Goal: Information Seeking & Learning: Learn about a topic

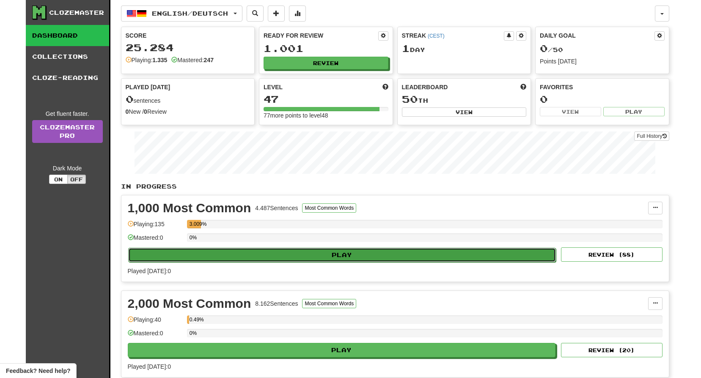
click at [284, 253] on button "Play" at bounding box center [342, 255] width 428 height 14
select select "**"
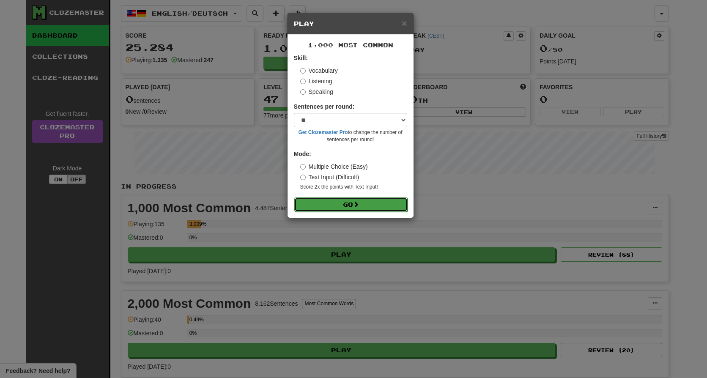
click at [347, 209] on button "Go" at bounding box center [350, 205] width 113 height 14
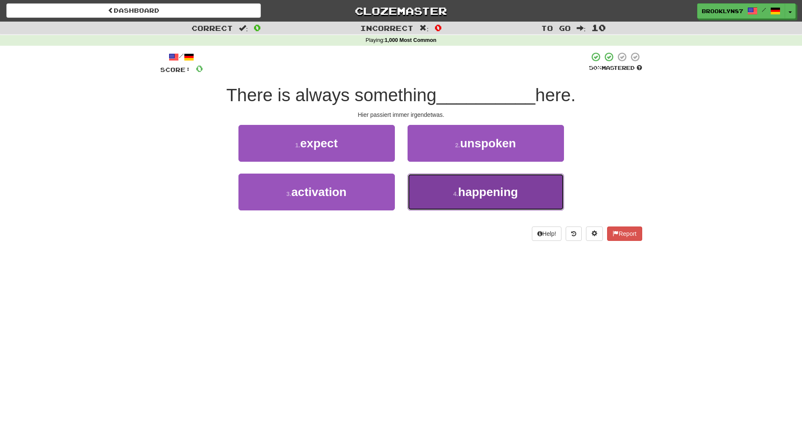
click at [509, 192] on span "happening" at bounding box center [489, 191] width 60 height 13
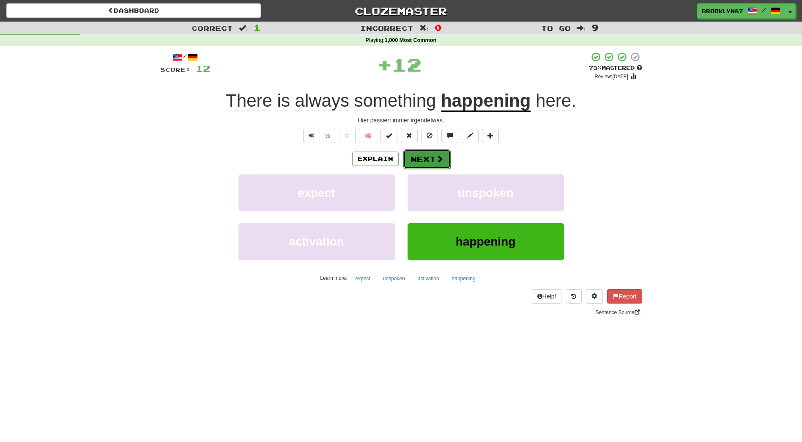
click at [436, 157] on span at bounding box center [440, 159] width 8 height 8
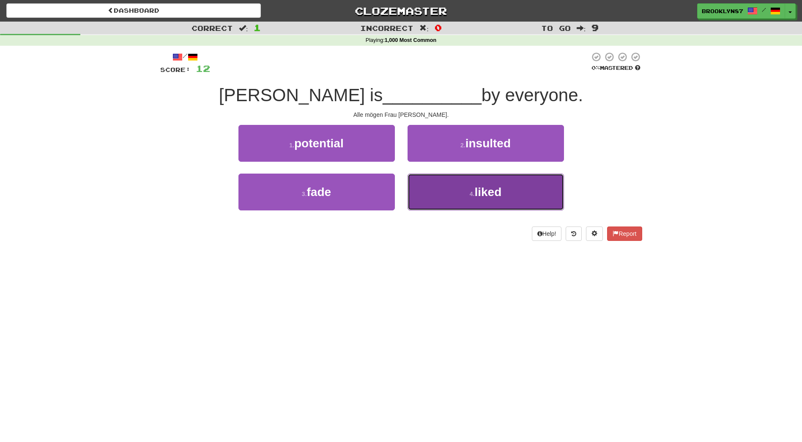
click at [487, 198] on span "liked" at bounding box center [488, 191] width 27 height 13
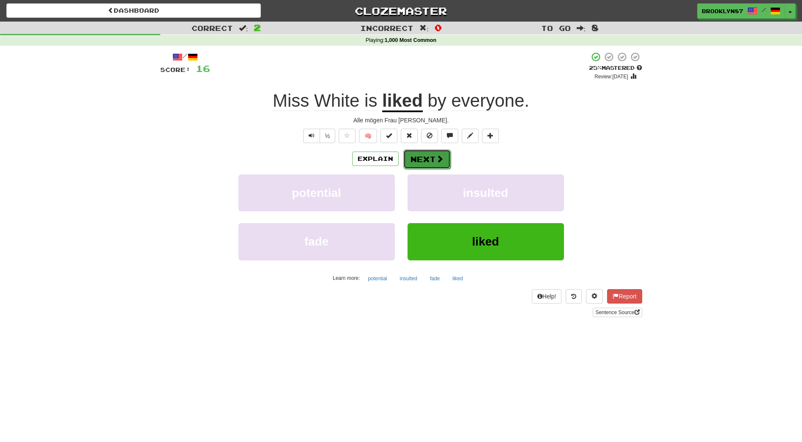
click at [438, 162] on span at bounding box center [440, 159] width 8 height 8
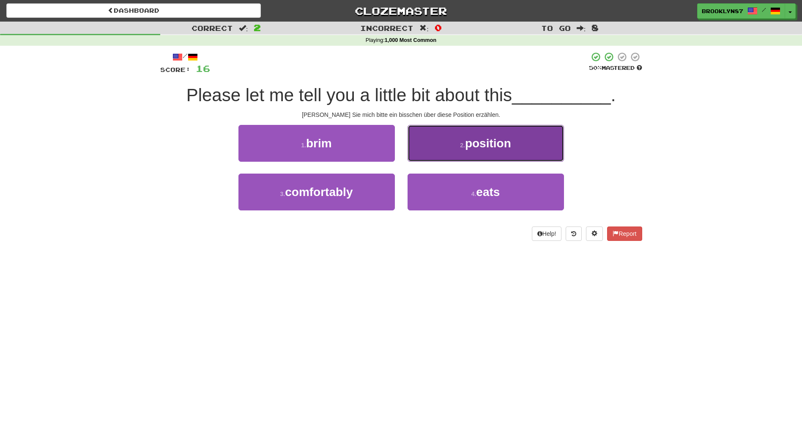
click at [463, 148] on small "2 ." at bounding box center [462, 145] width 5 height 7
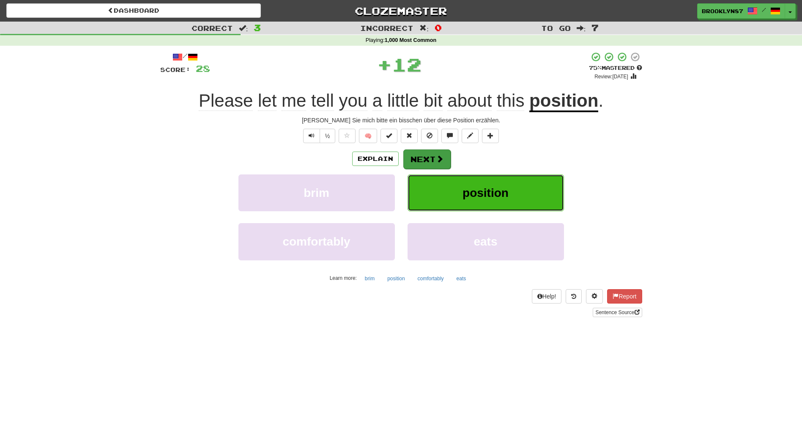
drag, startPoint x: 451, startPoint y: 184, endPoint x: 444, endPoint y: 158, distance: 26.8
click at [444, 158] on div "Explain Next brim position comfortably eats Learn more: brim position comfortab…" at bounding box center [401, 217] width 482 height 136
click at [429, 161] on button "Next" at bounding box center [427, 158] width 47 height 19
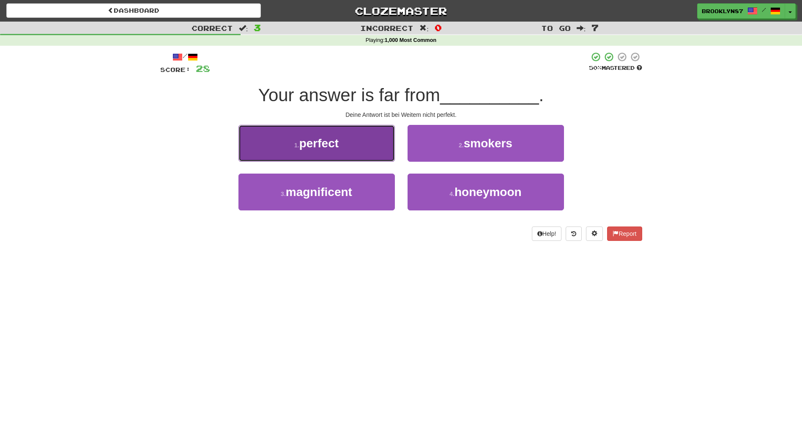
click at [353, 142] on button "1 . perfect" at bounding box center [317, 143] width 156 height 37
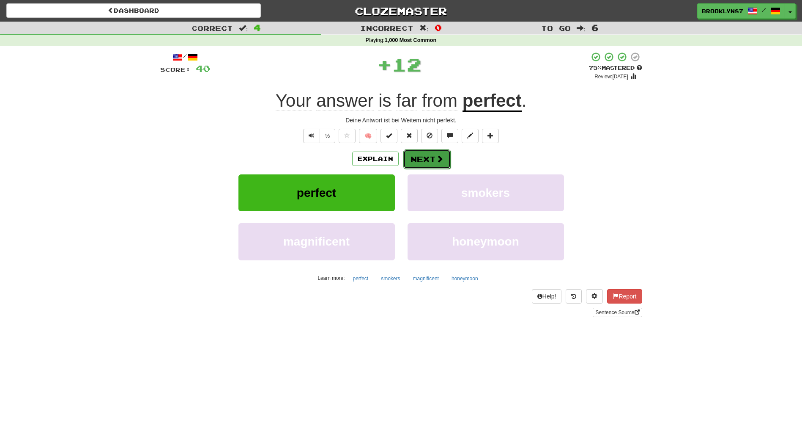
click at [436, 159] on span at bounding box center [440, 159] width 8 height 8
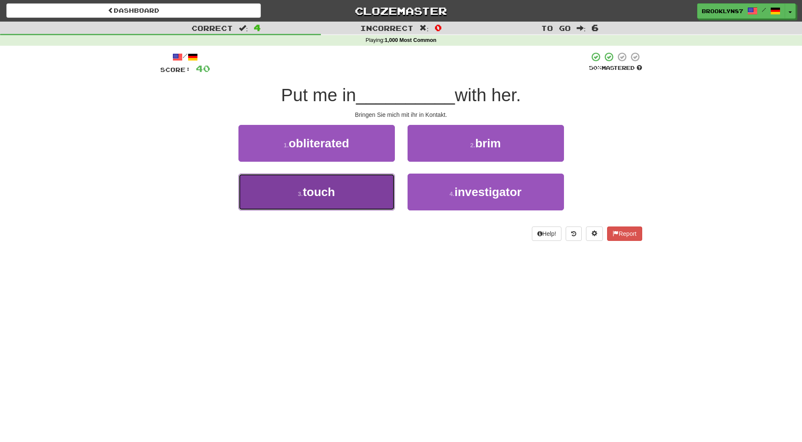
click at [318, 196] on span "touch" at bounding box center [319, 191] width 32 height 13
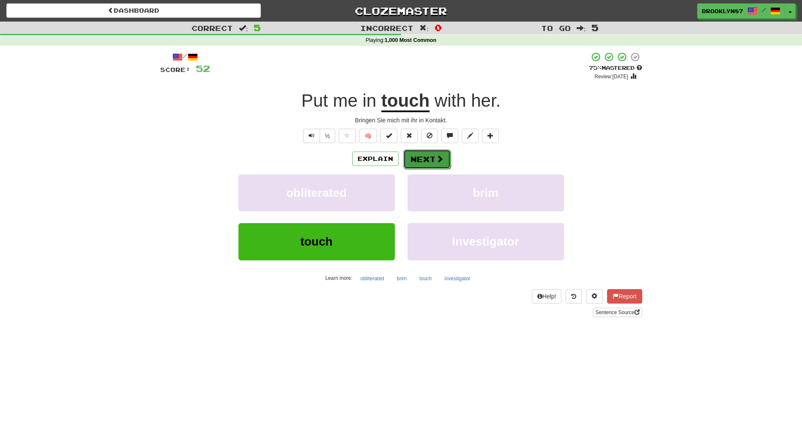
click at [429, 159] on button "Next" at bounding box center [427, 158] width 47 height 19
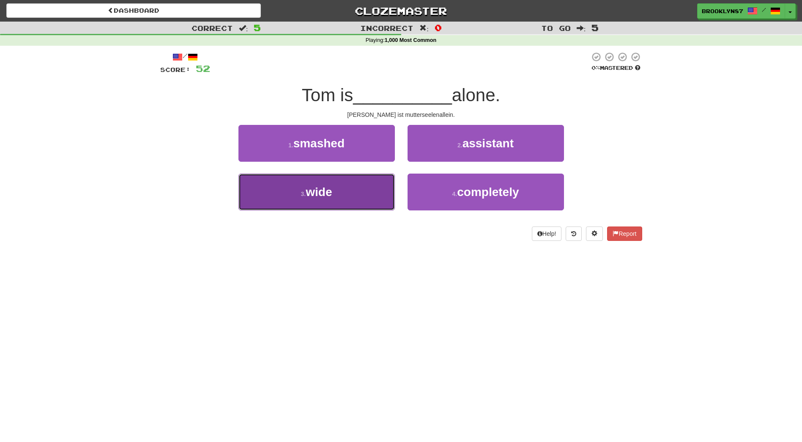
click at [313, 191] on span "wide" at bounding box center [319, 191] width 26 height 13
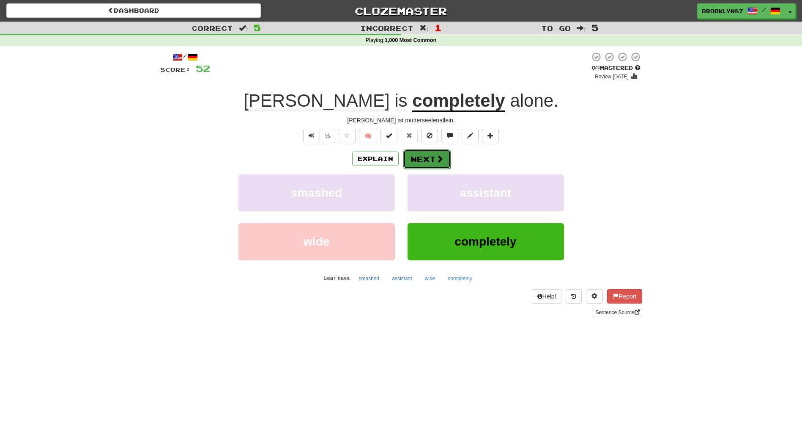
click at [434, 159] on button "Next" at bounding box center [427, 158] width 47 height 19
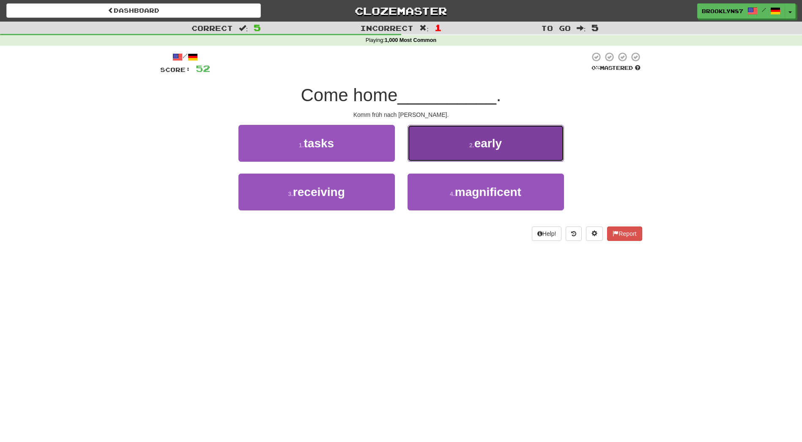
click at [515, 150] on button "2 . early" at bounding box center [486, 143] width 156 height 37
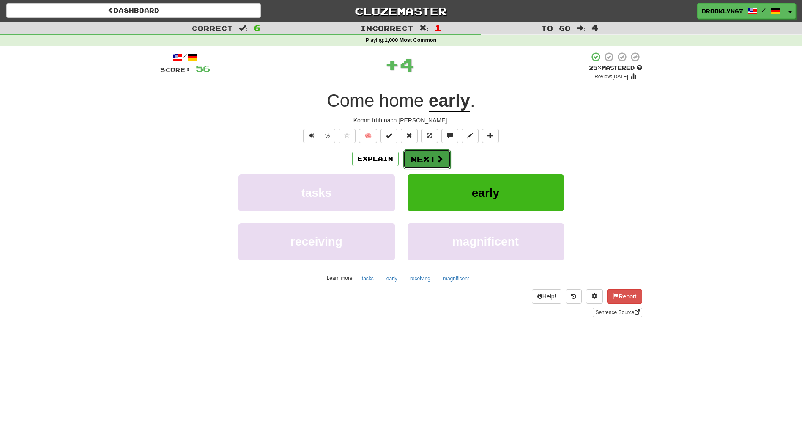
click at [432, 161] on button "Next" at bounding box center [427, 158] width 47 height 19
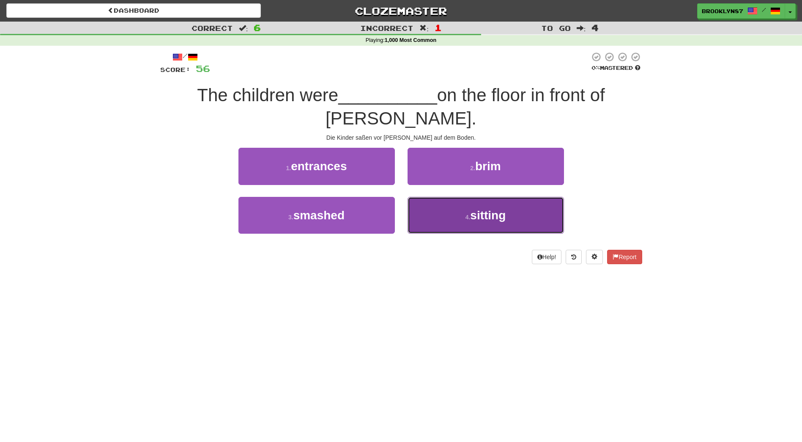
click at [442, 201] on button "4 . sitting" at bounding box center [486, 215] width 156 height 37
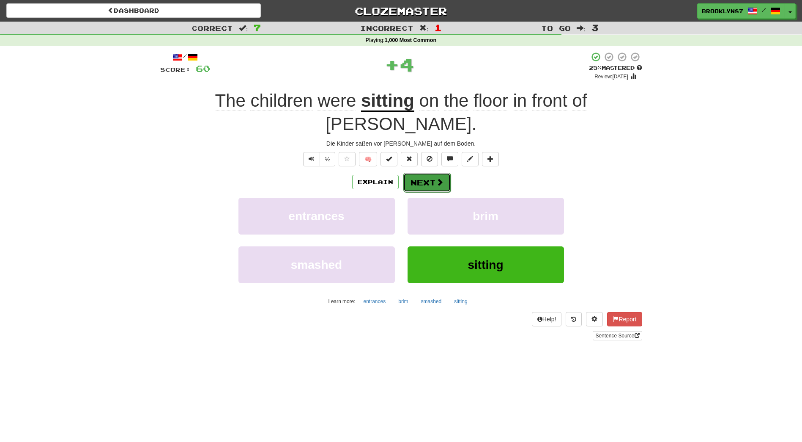
click at [411, 173] on button "Next" at bounding box center [427, 182] width 47 height 19
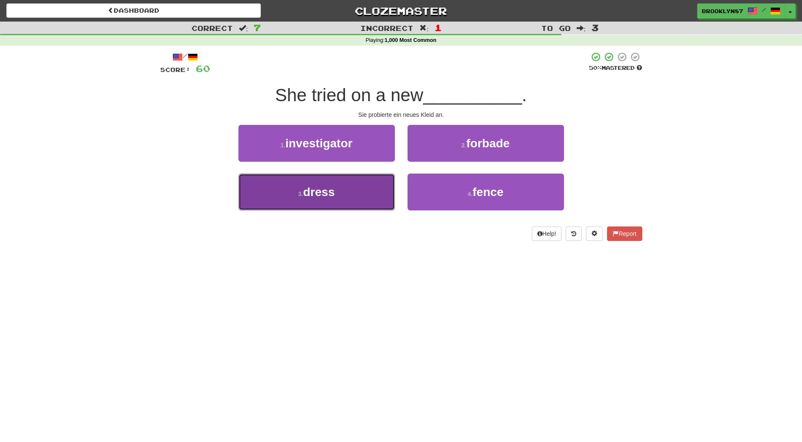
click at [309, 194] on span "dress" at bounding box center [319, 191] width 32 height 13
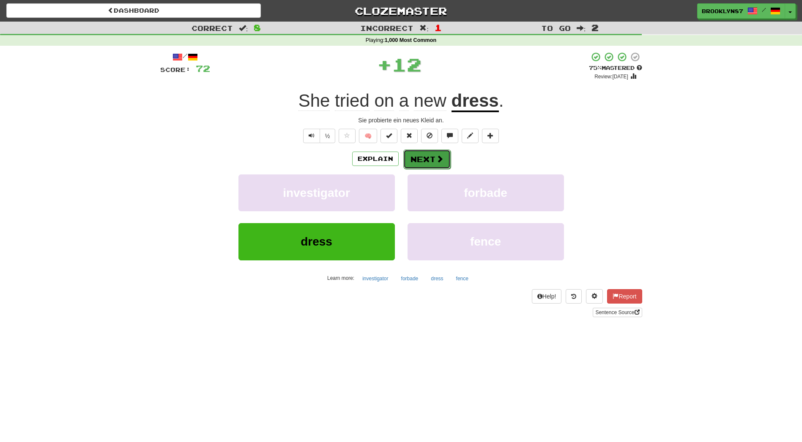
click at [448, 162] on button "Next" at bounding box center [427, 158] width 47 height 19
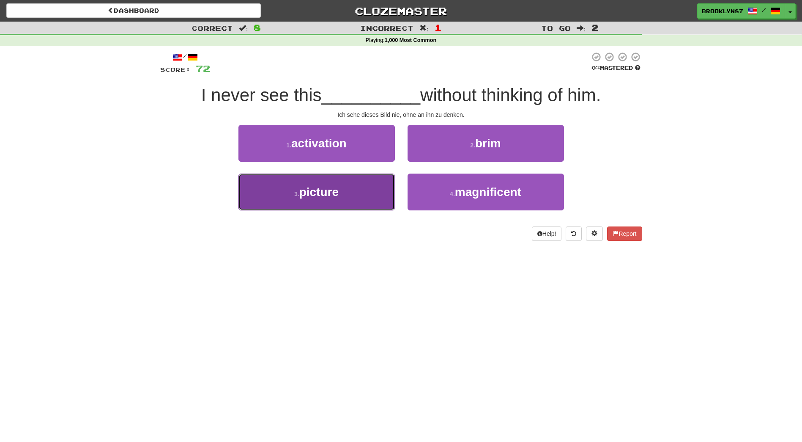
click at [340, 185] on button "3 . picture" at bounding box center [317, 191] width 156 height 37
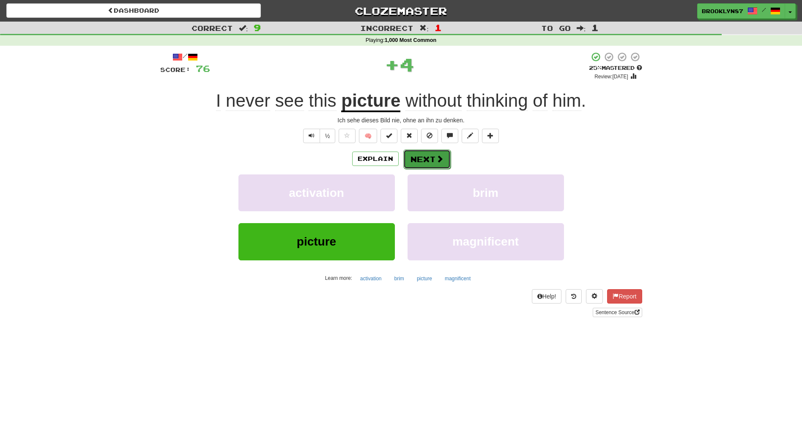
click at [422, 162] on button "Next" at bounding box center [427, 158] width 47 height 19
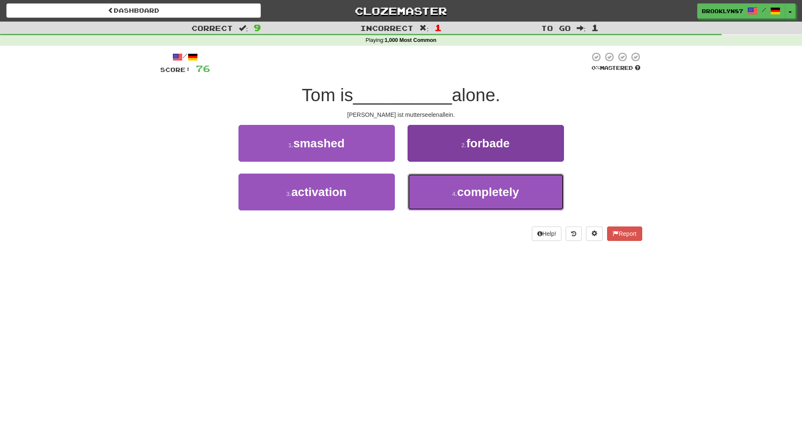
click at [423, 197] on button "4 . completely" at bounding box center [486, 191] width 156 height 37
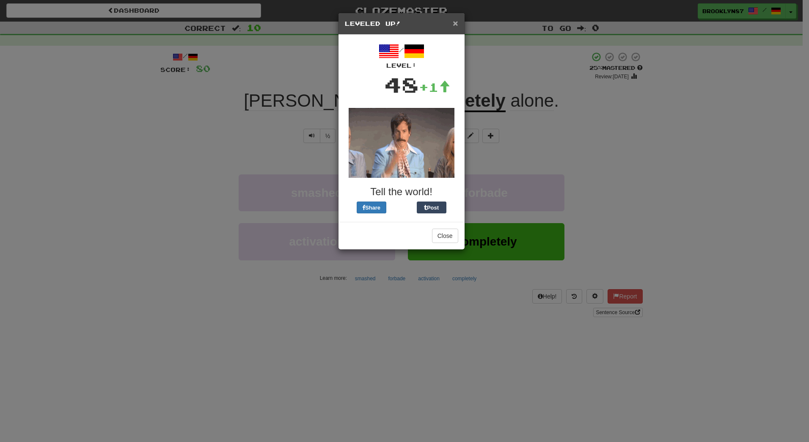
click at [457, 25] on span "×" at bounding box center [455, 23] width 5 height 10
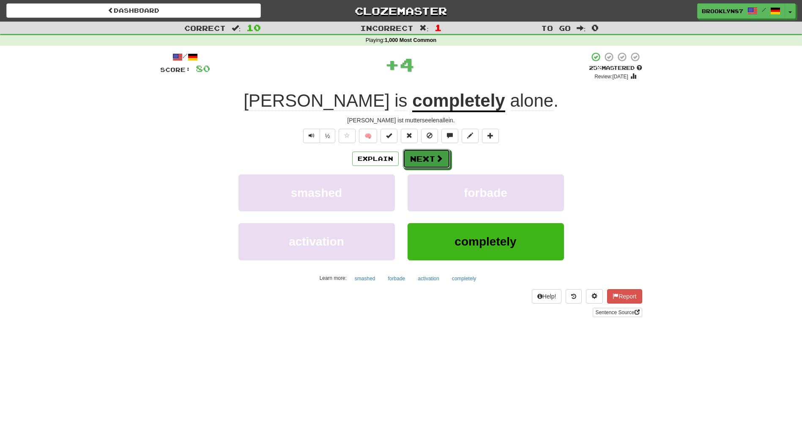
click at [435, 163] on button "Next" at bounding box center [426, 158] width 47 height 19
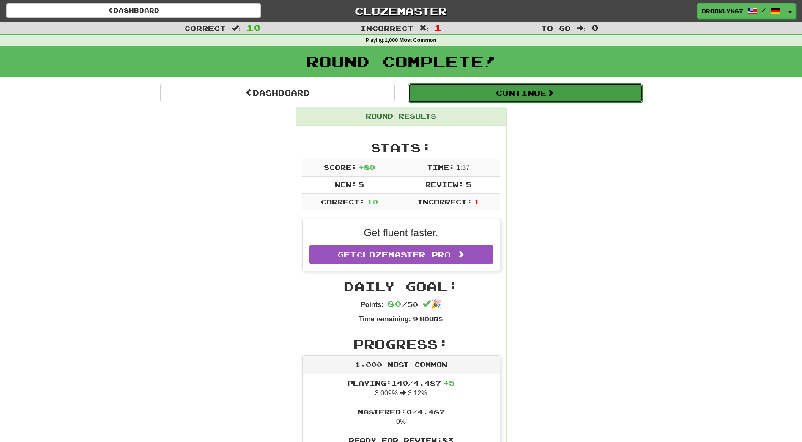
click at [547, 87] on button "Continue" at bounding box center [525, 92] width 235 height 19
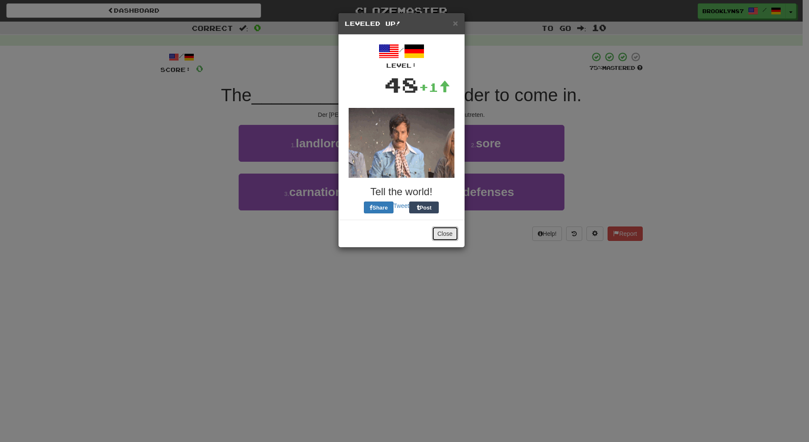
drag, startPoint x: 445, startPoint y: 233, endPoint x: 391, endPoint y: 235, distance: 54.2
click at [445, 233] on button "Close" at bounding box center [445, 233] width 26 height 14
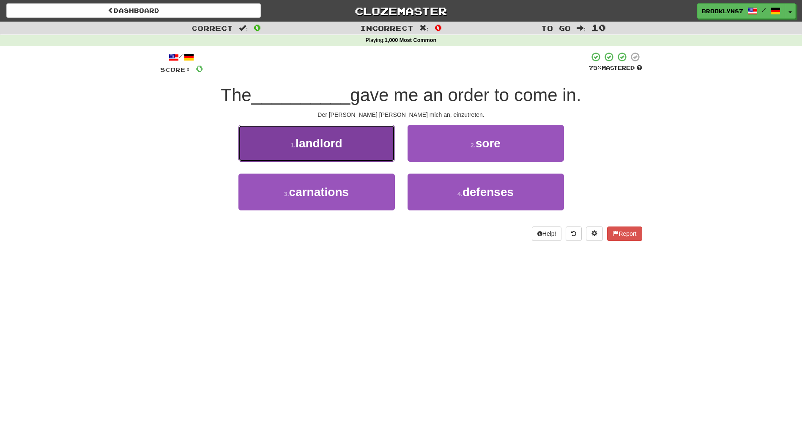
click at [269, 154] on button "1 . landlord" at bounding box center [317, 143] width 156 height 37
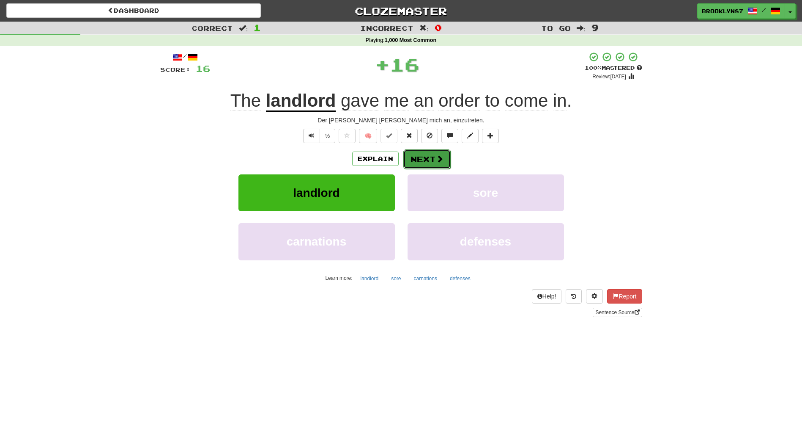
click at [432, 162] on button "Next" at bounding box center [427, 158] width 47 height 19
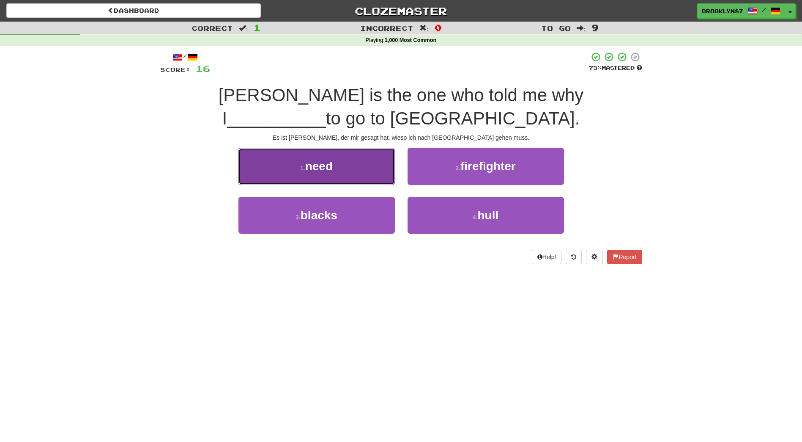
click at [361, 178] on button "1 . need" at bounding box center [317, 166] width 156 height 37
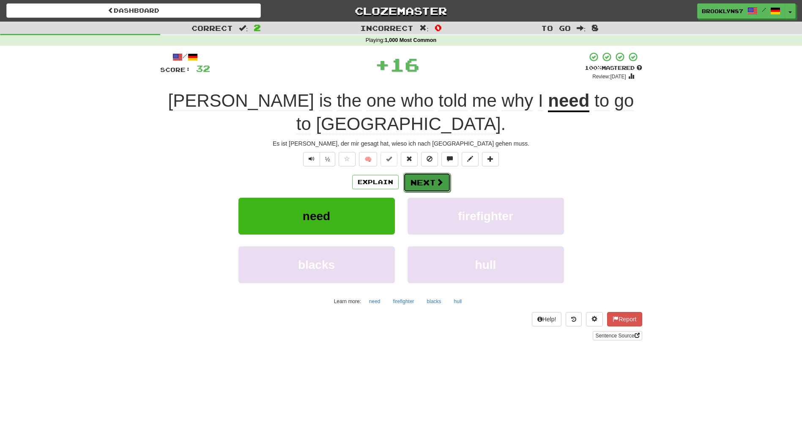
click at [430, 173] on button "Next" at bounding box center [427, 182] width 47 height 19
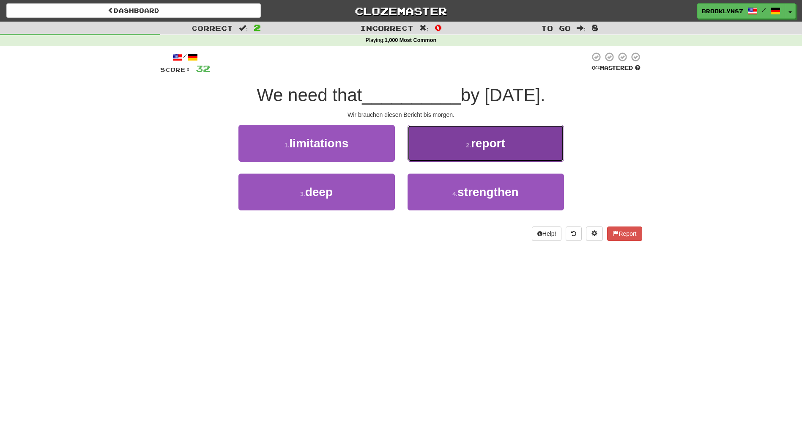
click at [456, 152] on button "2 . report" at bounding box center [486, 143] width 156 height 37
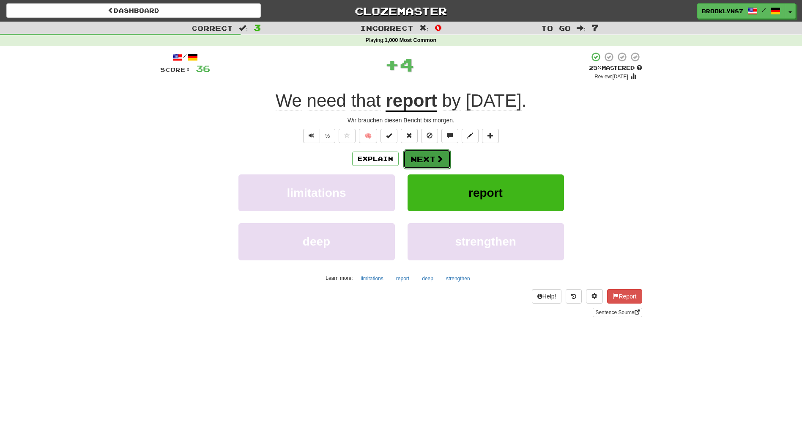
click at [433, 161] on button "Next" at bounding box center [427, 158] width 47 height 19
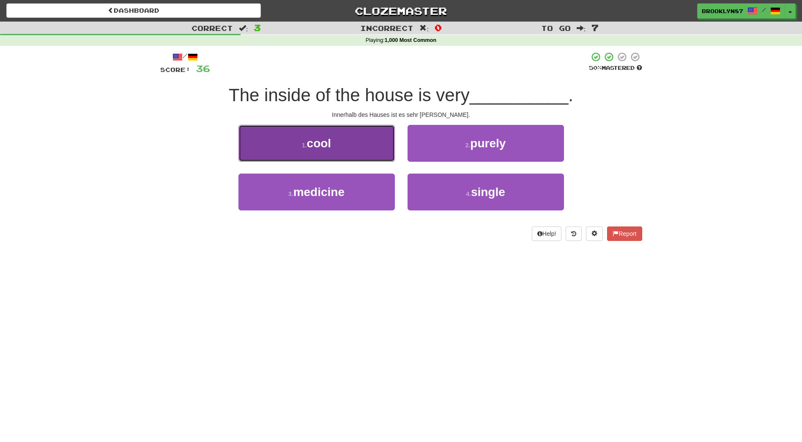
click at [321, 148] on span "cool" at bounding box center [319, 143] width 25 height 13
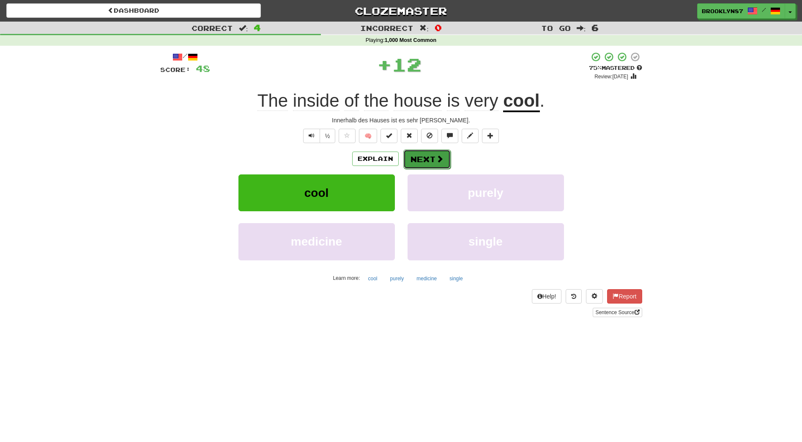
click at [413, 149] on button "Next" at bounding box center [427, 158] width 47 height 19
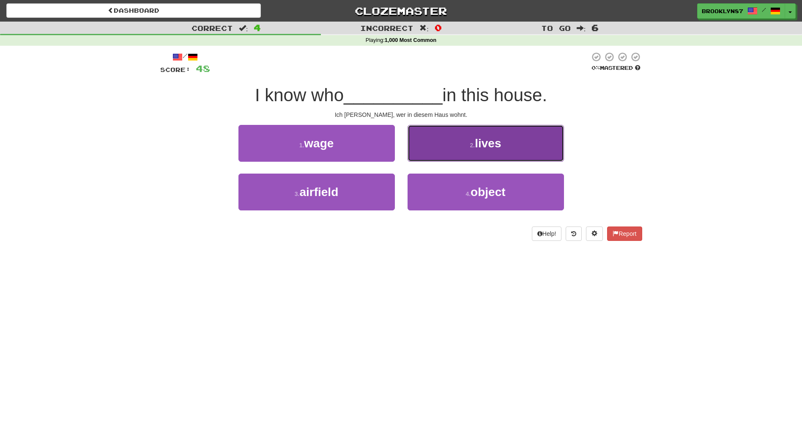
click at [485, 151] on button "2 . lives" at bounding box center [486, 143] width 156 height 37
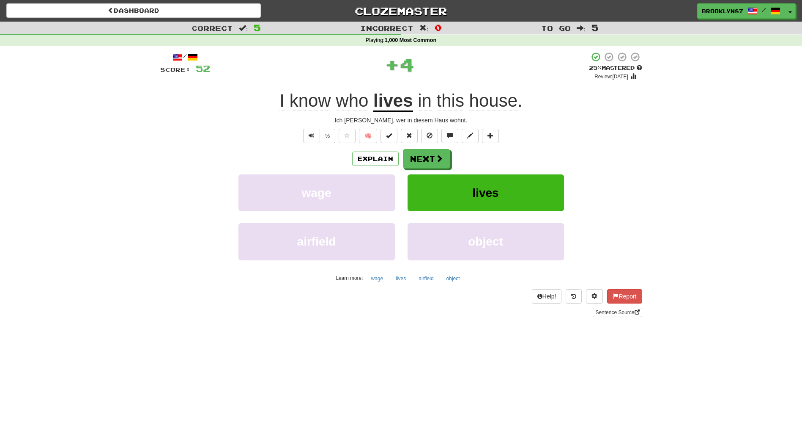
click at [440, 169] on div "Explain Next wage lives airfield object Learn more: wage lives airfield object" at bounding box center [401, 217] width 482 height 136
click at [440, 159] on span at bounding box center [440, 159] width 8 height 8
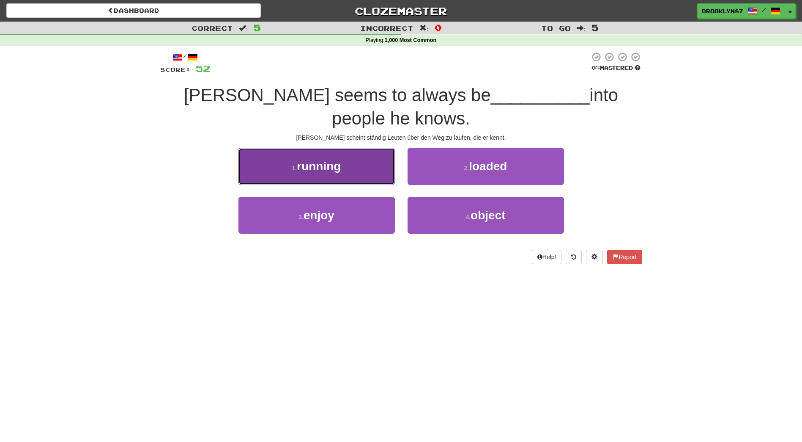
click at [308, 159] on span "running" at bounding box center [319, 165] width 44 height 13
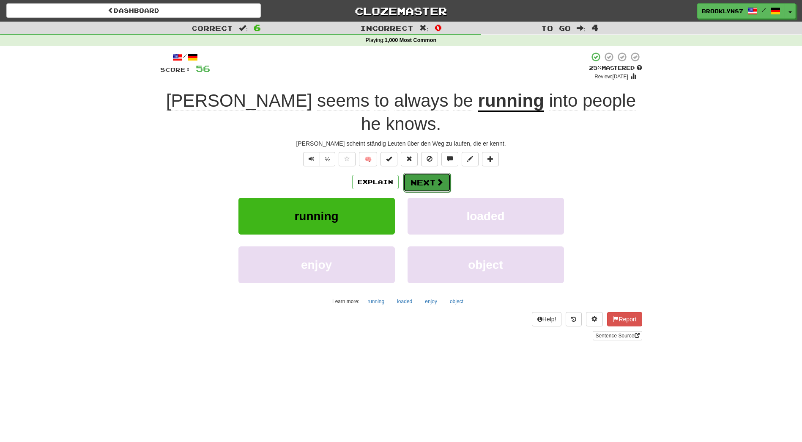
click at [408, 173] on button "Next" at bounding box center [427, 182] width 47 height 19
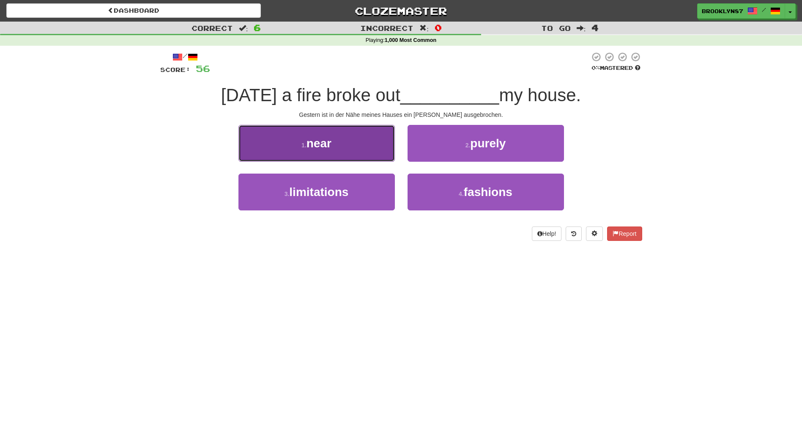
click at [314, 143] on span "near" at bounding box center [319, 143] width 25 height 13
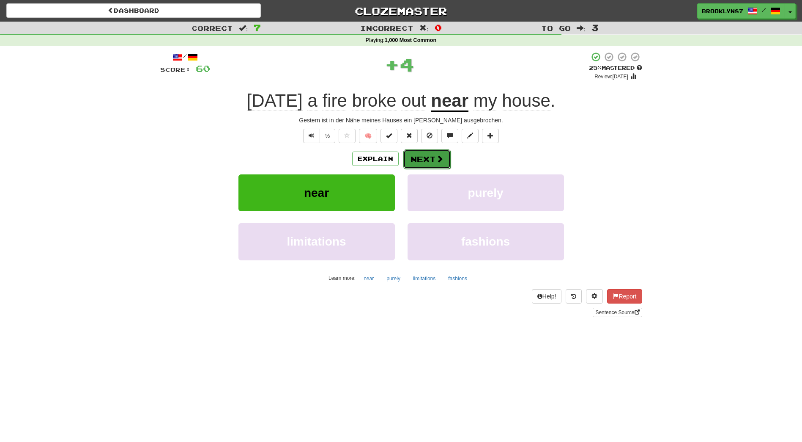
click at [432, 156] on button "Next" at bounding box center [427, 158] width 47 height 19
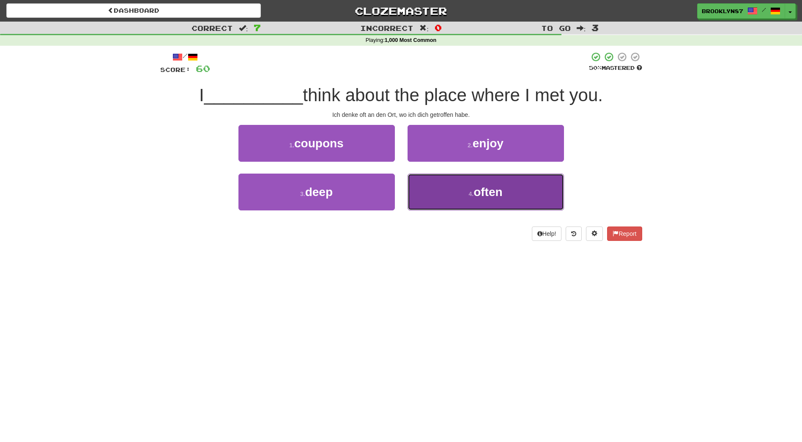
click at [453, 192] on button "4 . often" at bounding box center [486, 191] width 156 height 37
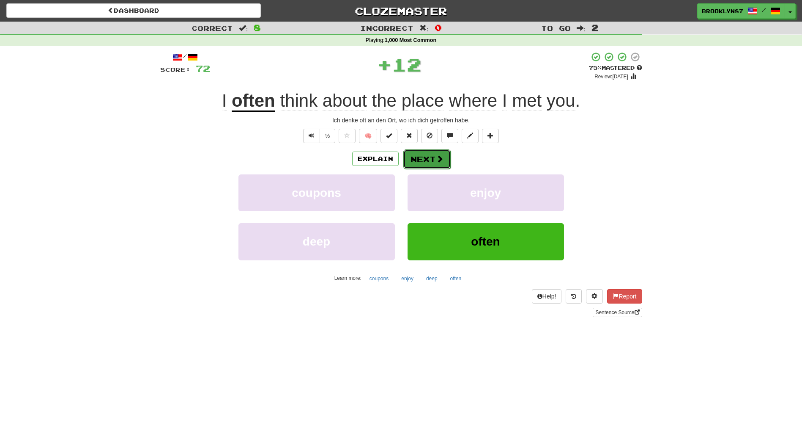
click at [434, 159] on button "Next" at bounding box center [427, 158] width 47 height 19
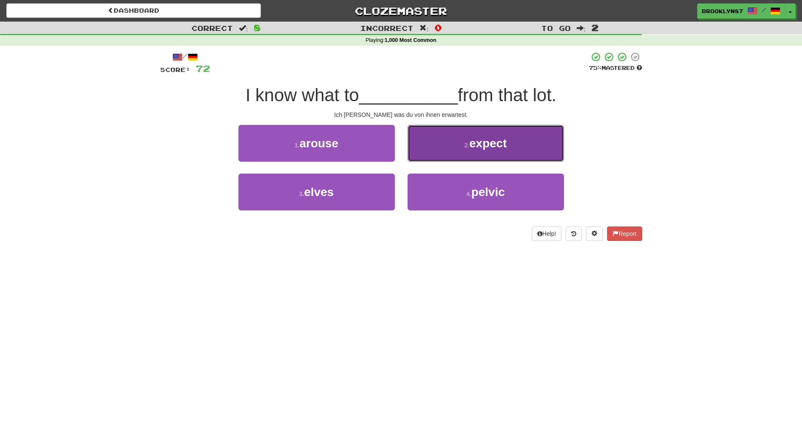
click at [517, 153] on button "2 . expect" at bounding box center [486, 143] width 156 height 37
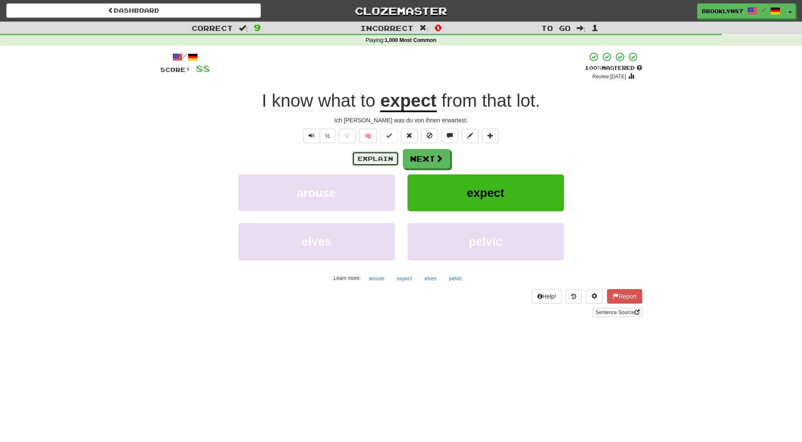
click at [382, 161] on button "Explain" at bounding box center [375, 158] width 47 height 14
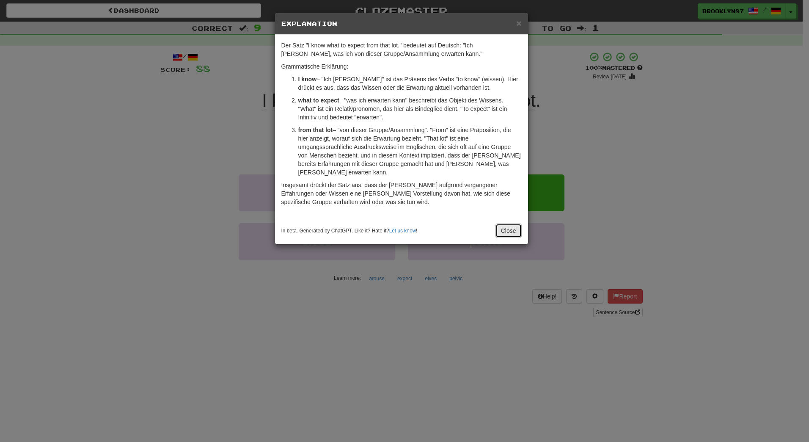
click at [503, 229] on button "Close" at bounding box center [508, 230] width 26 height 14
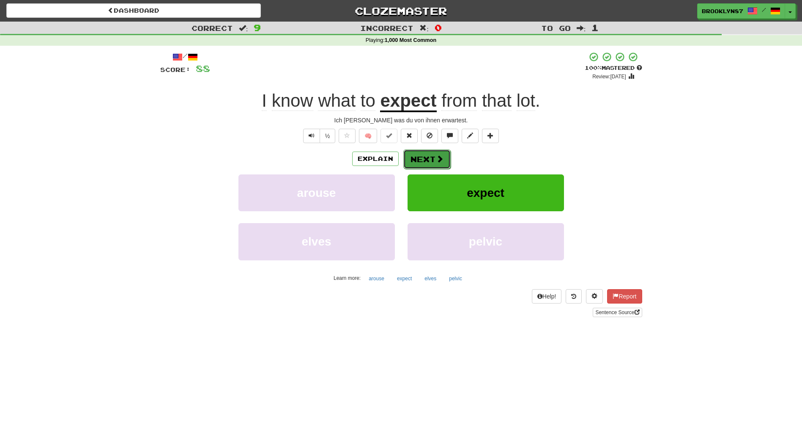
click at [442, 160] on span at bounding box center [440, 159] width 8 height 8
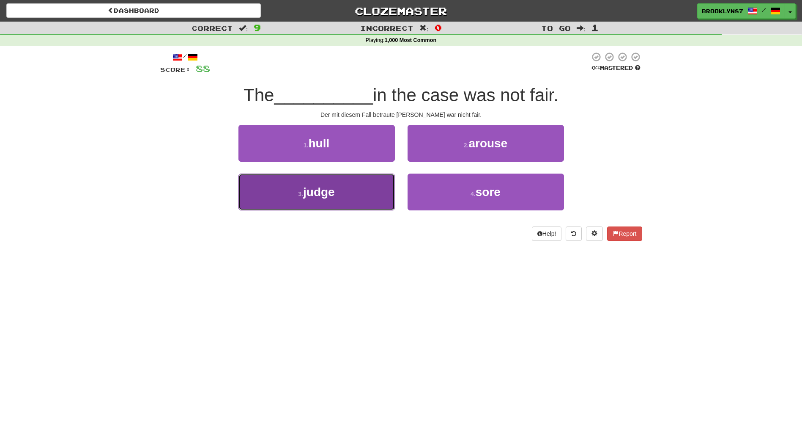
click at [340, 206] on button "3 . judge" at bounding box center [317, 191] width 156 height 37
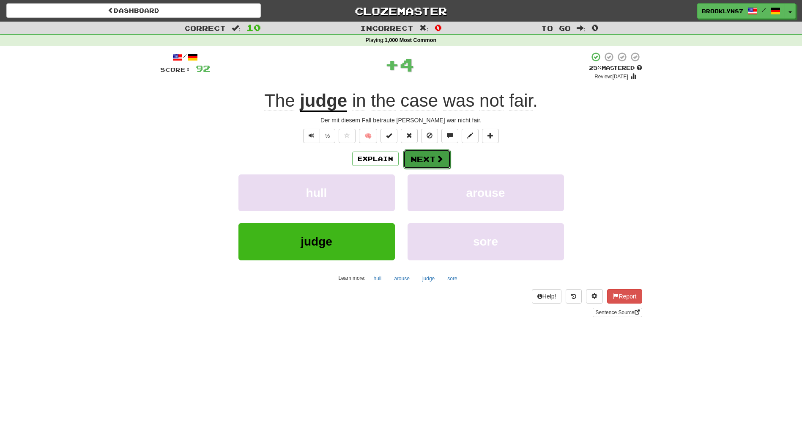
click at [420, 159] on button "Next" at bounding box center [427, 158] width 47 height 19
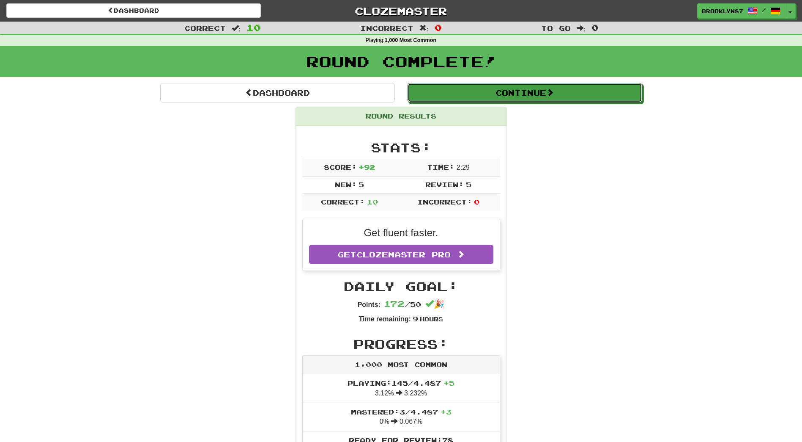
click at [449, 101] on button "Continue" at bounding box center [525, 92] width 235 height 19
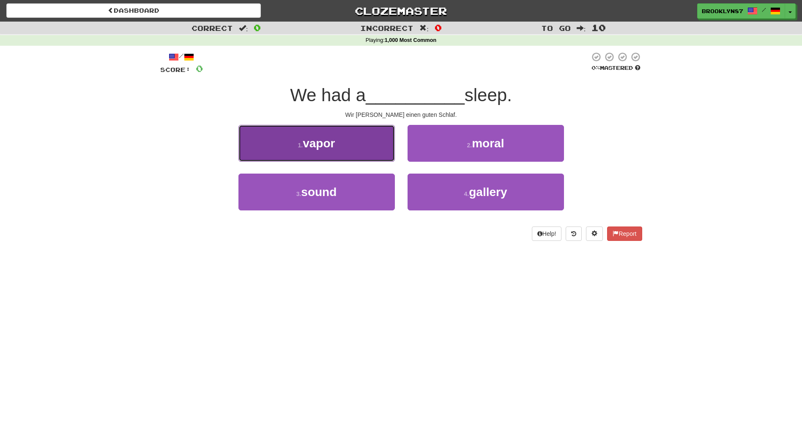
click at [380, 153] on button "1 . vapor" at bounding box center [317, 143] width 156 height 37
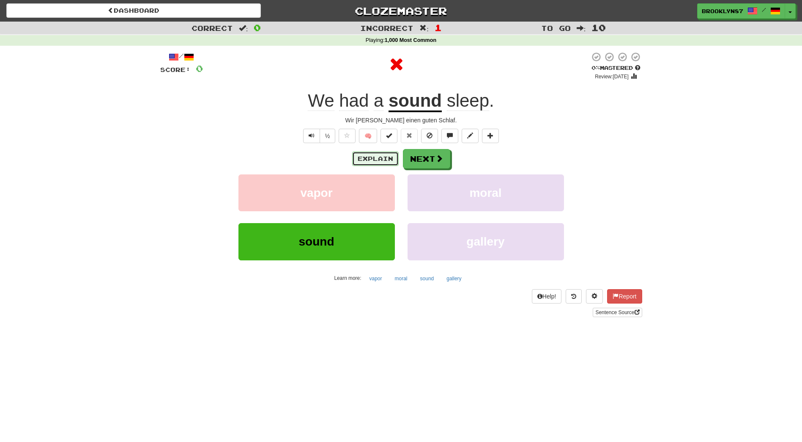
click at [368, 152] on button "Explain" at bounding box center [375, 158] width 47 height 14
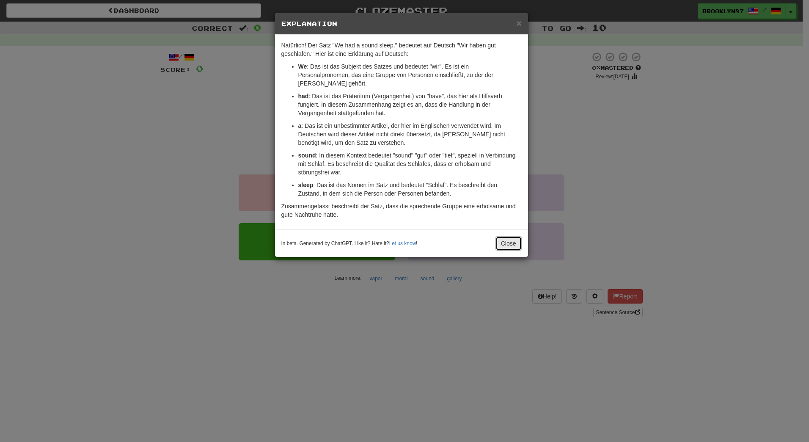
click at [509, 242] on button "Close" at bounding box center [508, 243] width 26 height 14
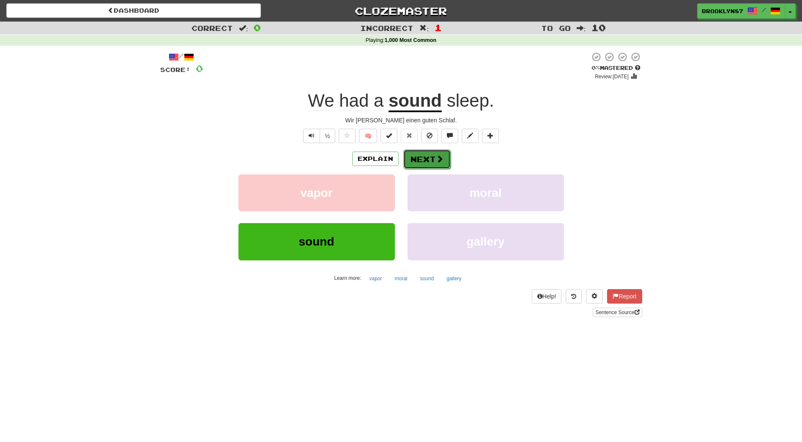
click at [433, 155] on button "Next" at bounding box center [427, 158] width 47 height 19
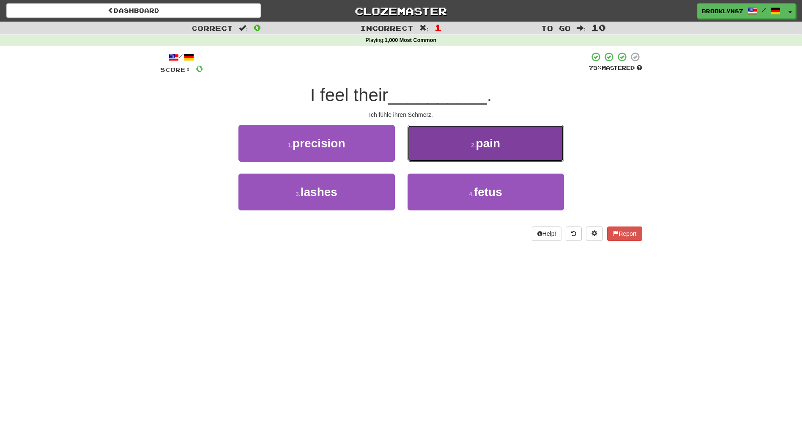
click at [442, 142] on button "2 . pain" at bounding box center [486, 143] width 156 height 37
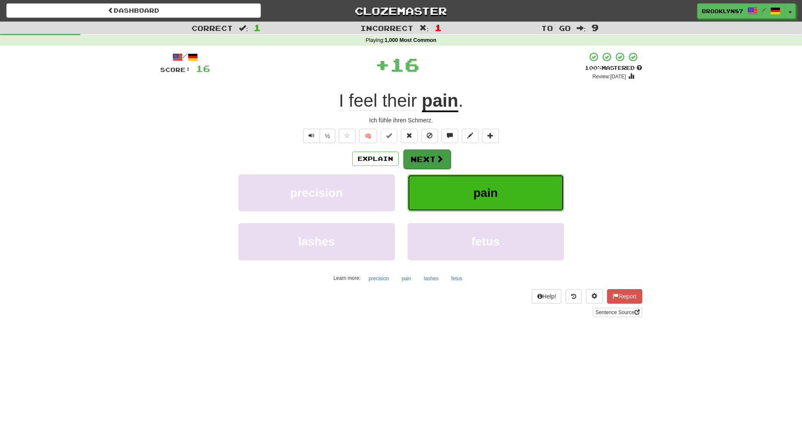
drag, startPoint x: 457, startPoint y: 180, endPoint x: 445, endPoint y: 156, distance: 27.1
click at [445, 156] on div "Explain Next precision pain lashes fetus Learn more: precision pain lashes fetus" at bounding box center [401, 217] width 482 height 136
click at [433, 156] on button "Next" at bounding box center [427, 158] width 47 height 19
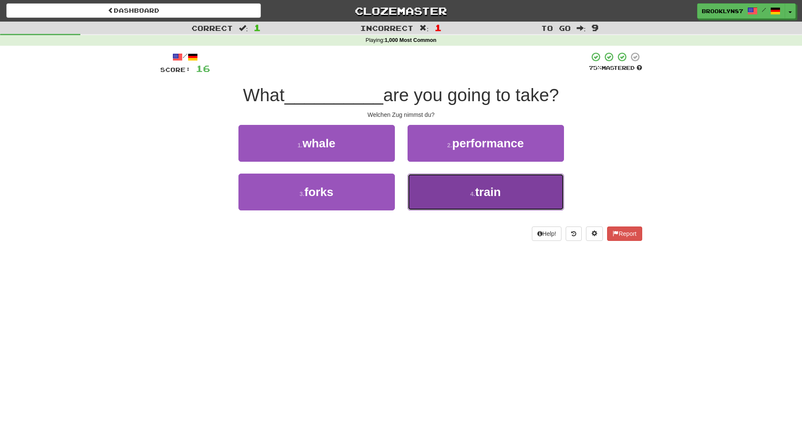
click at [448, 197] on button "4 . train" at bounding box center [486, 191] width 156 height 37
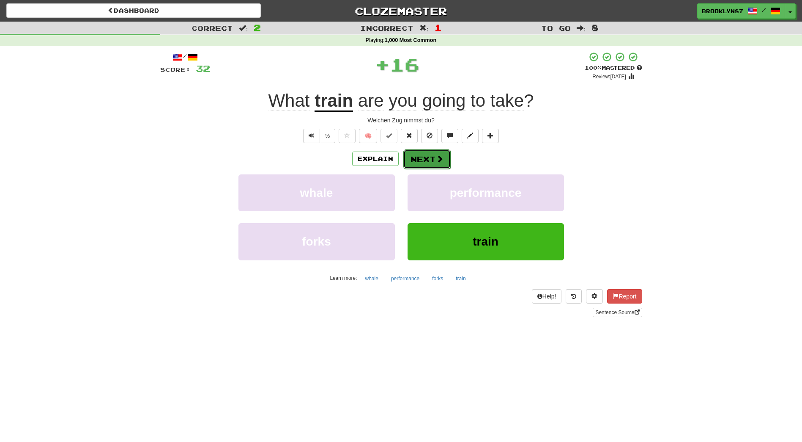
click at [426, 161] on button "Next" at bounding box center [427, 158] width 47 height 19
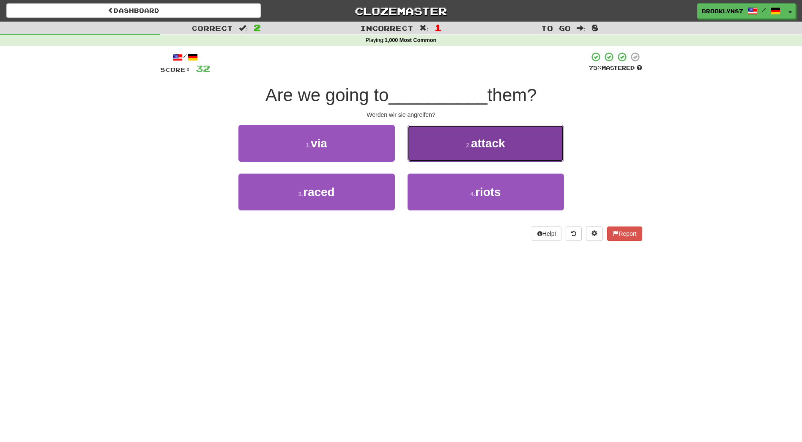
click at [455, 146] on button "2 . attack" at bounding box center [486, 143] width 156 height 37
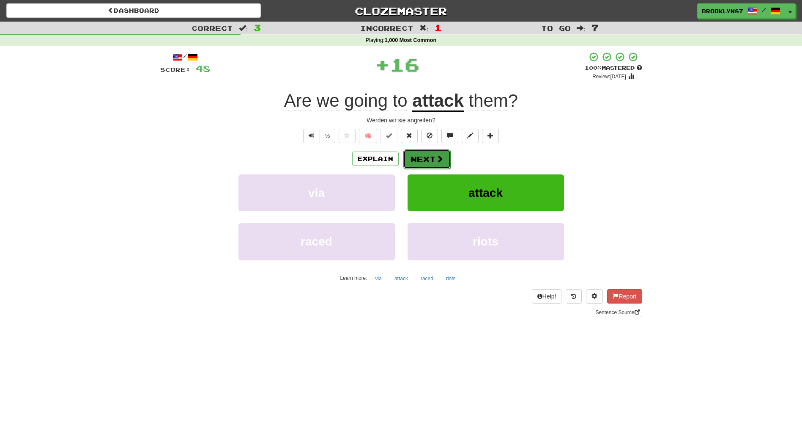
drag, startPoint x: 428, startPoint y: 159, endPoint x: 426, endPoint y: 163, distance: 4.8
click at [426, 163] on button "Next" at bounding box center [427, 158] width 47 height 19
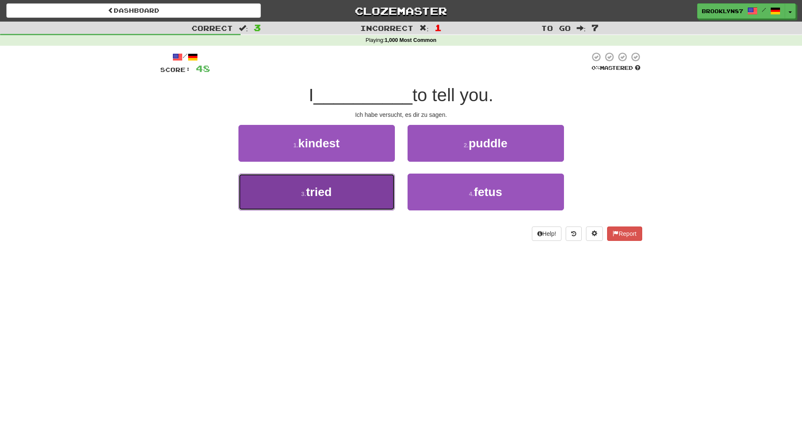
click at [363, 192] on button "3 . tried" at bounding box center [317, 191] width 156 height 37
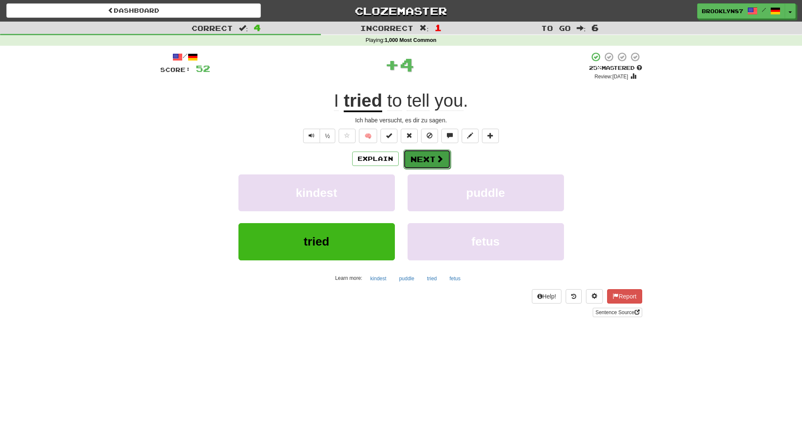
click at [438, 162] on span at bounding box center [440, 159] width 8 height 8
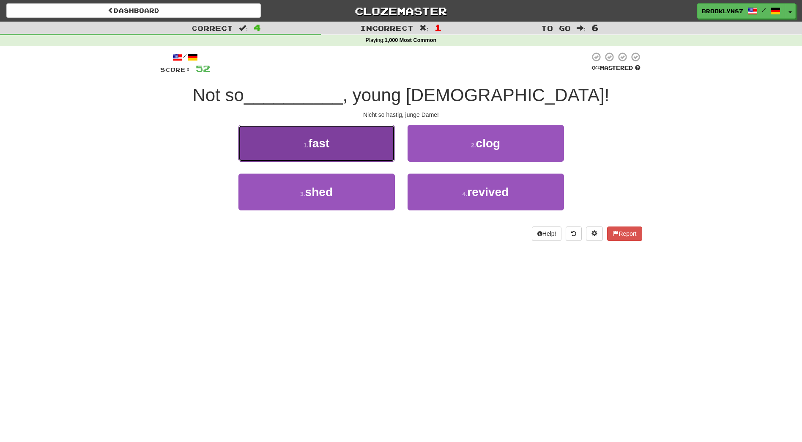
click at [338, 155] on button "1 . fast" at bounding box center [317, 143] width 156 height 37
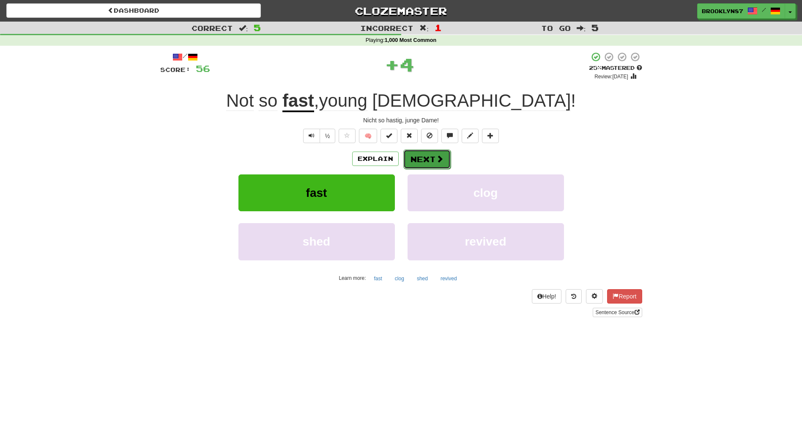
click at [440, 152] on button "Next" at bounding box center [427, 158] width 47 height 19
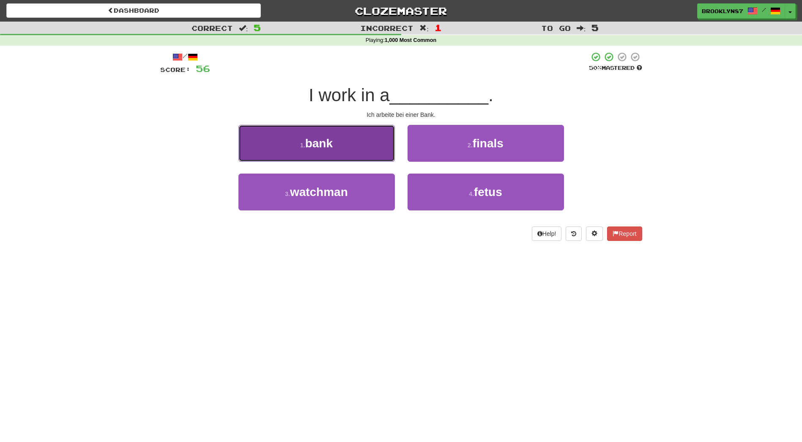
click at [366, 151] on button "1 . bank" at bounding box center [317, 143] width 156 height 37
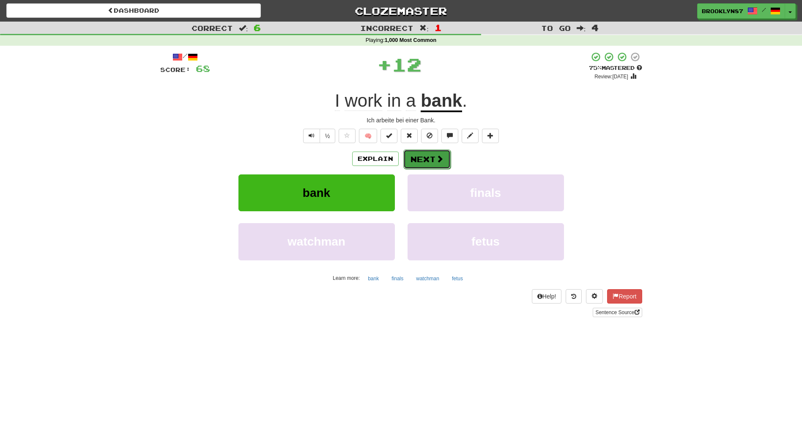
click at [420, 156] on button "Next" at bounding box center [427, 158] width 47 height 19
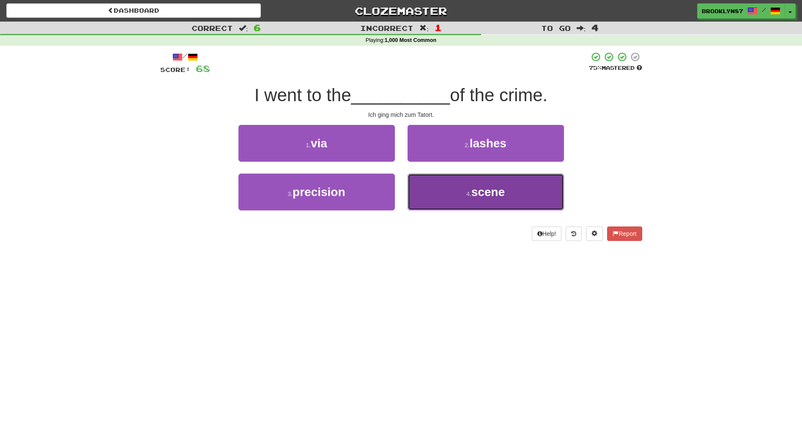
click at [451, 196] on button "4 . scene" at bounding box center [486, 191] width 156 height 37
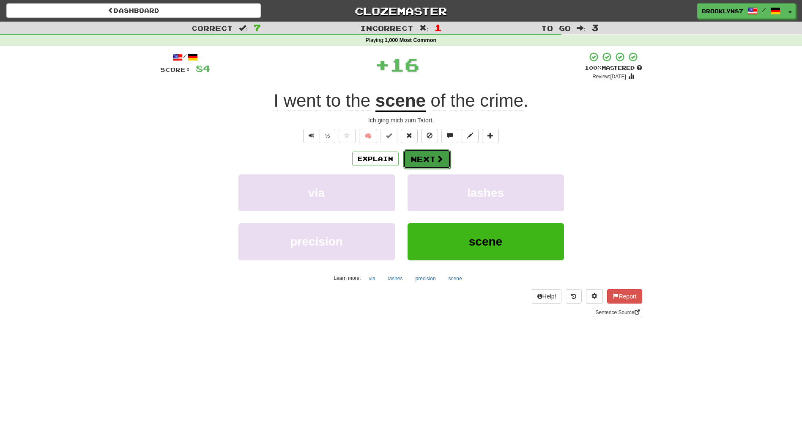
click at [437, 162] on span at bounding box center [440, 159] width 8 height 8
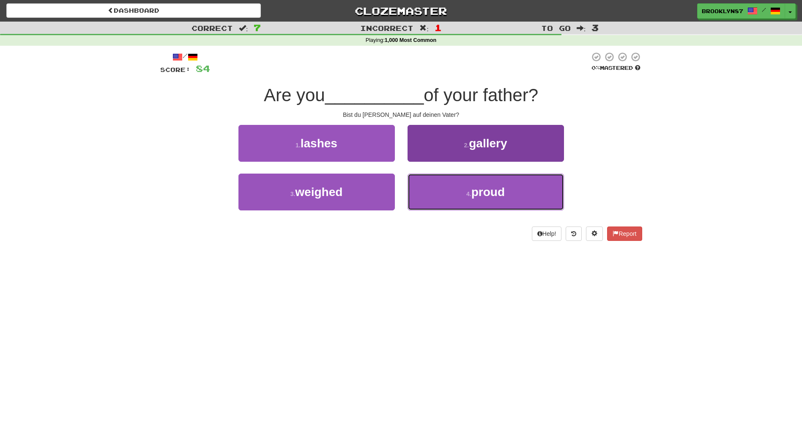
click at [475, 199] on button "4 . proud" at bounding box center [486, 191] width 156 height 37
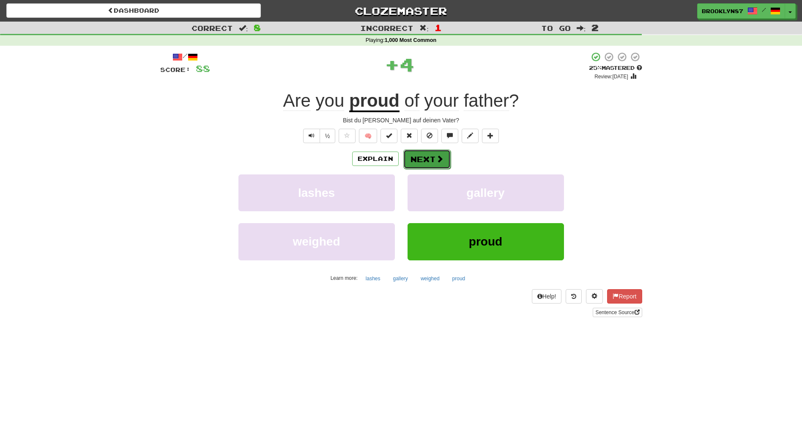
drag, startPoint x: 442, startPoint y: 163, endPoint x: 437, endPoint y: 164, distance: 4.3
click at [437, 164] on button "Next" at bounding box center [427, 158] width 47 height 19
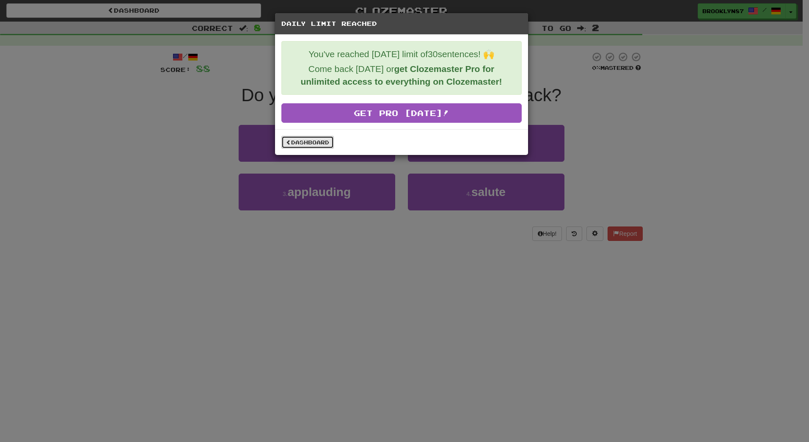
click at [319, 141] on link "Dashboard" at bounding box center [307, 142] width 52 height 13
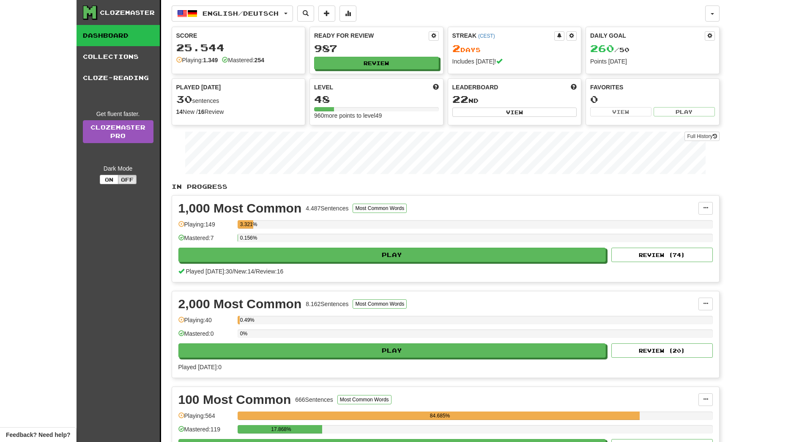
click at [361, 247] on div "0.156%" at bounding box center [475, 240] width 475 height 14
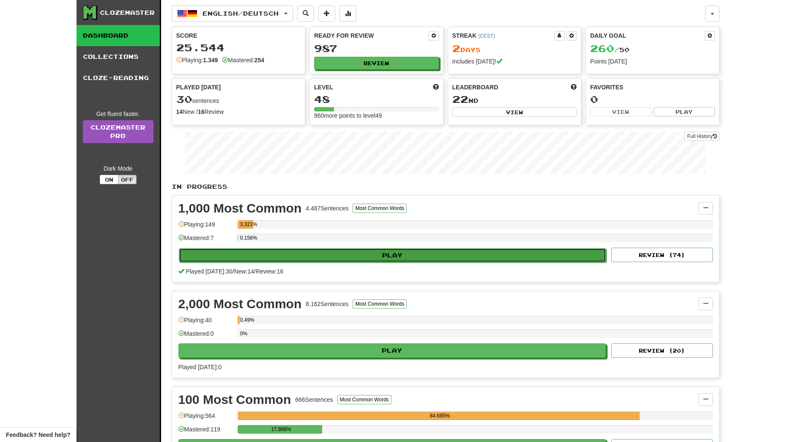
click at [366, 248] on button "Play" at bounding box center [393, 255] width 428 height 14
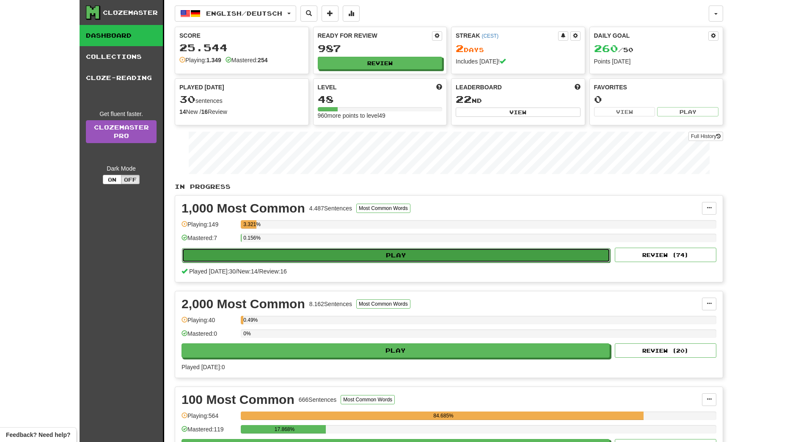
select select "**"
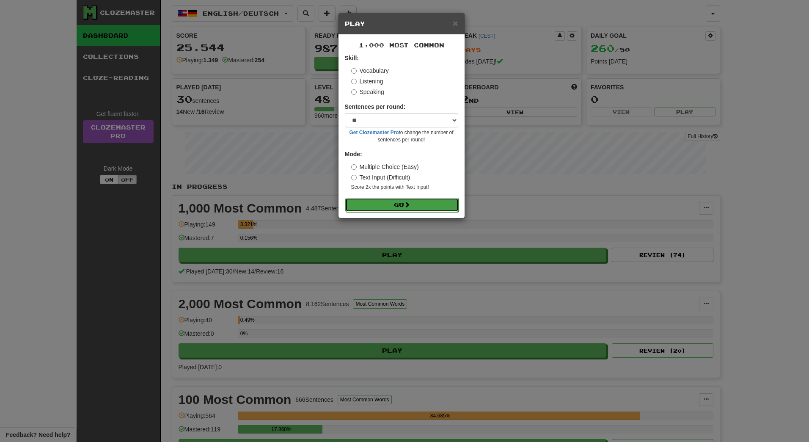
click at [403, 205] on button "Go" at bounding box center [401, 205] width 113 height 14
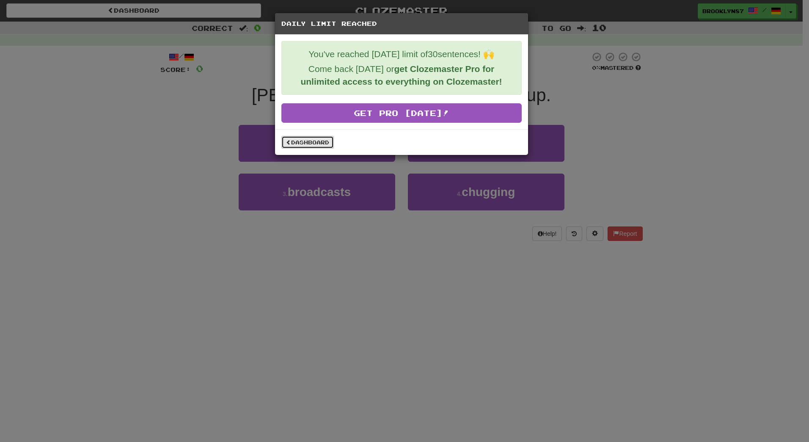
click at [327, 143] on link "Dashboard" at bounding box center [307, 142] width 52 height 13
